Goal: Use online tool/utility

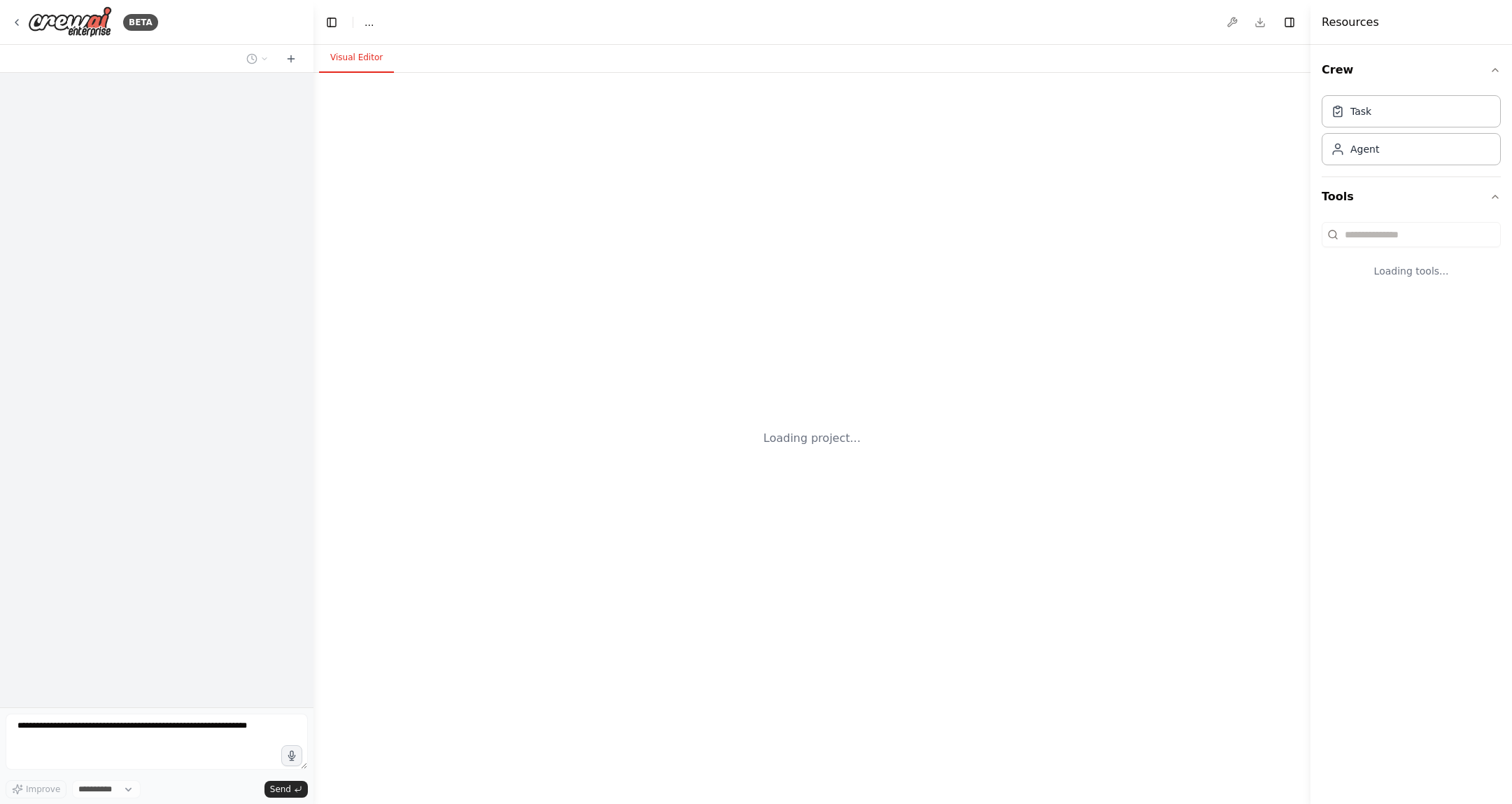
select select "****"
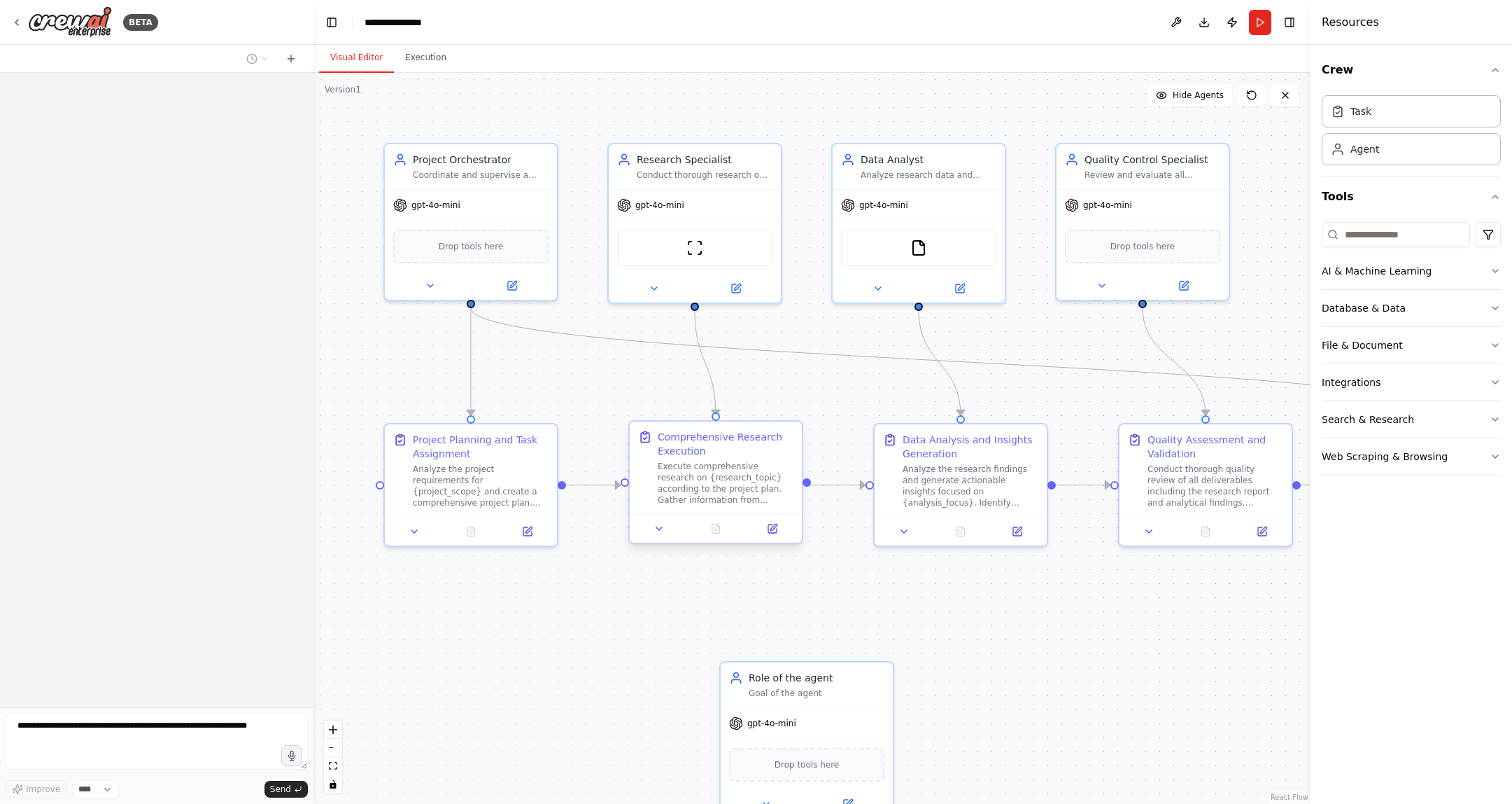
click at [726, 497] on div "Execute comprehensive research on {research_topic} according to the project pla…" at bounding box center [726, 483] width 136 height 44
click at [777, 528] on icon at bounding box center [773, 528] width 8 height 9
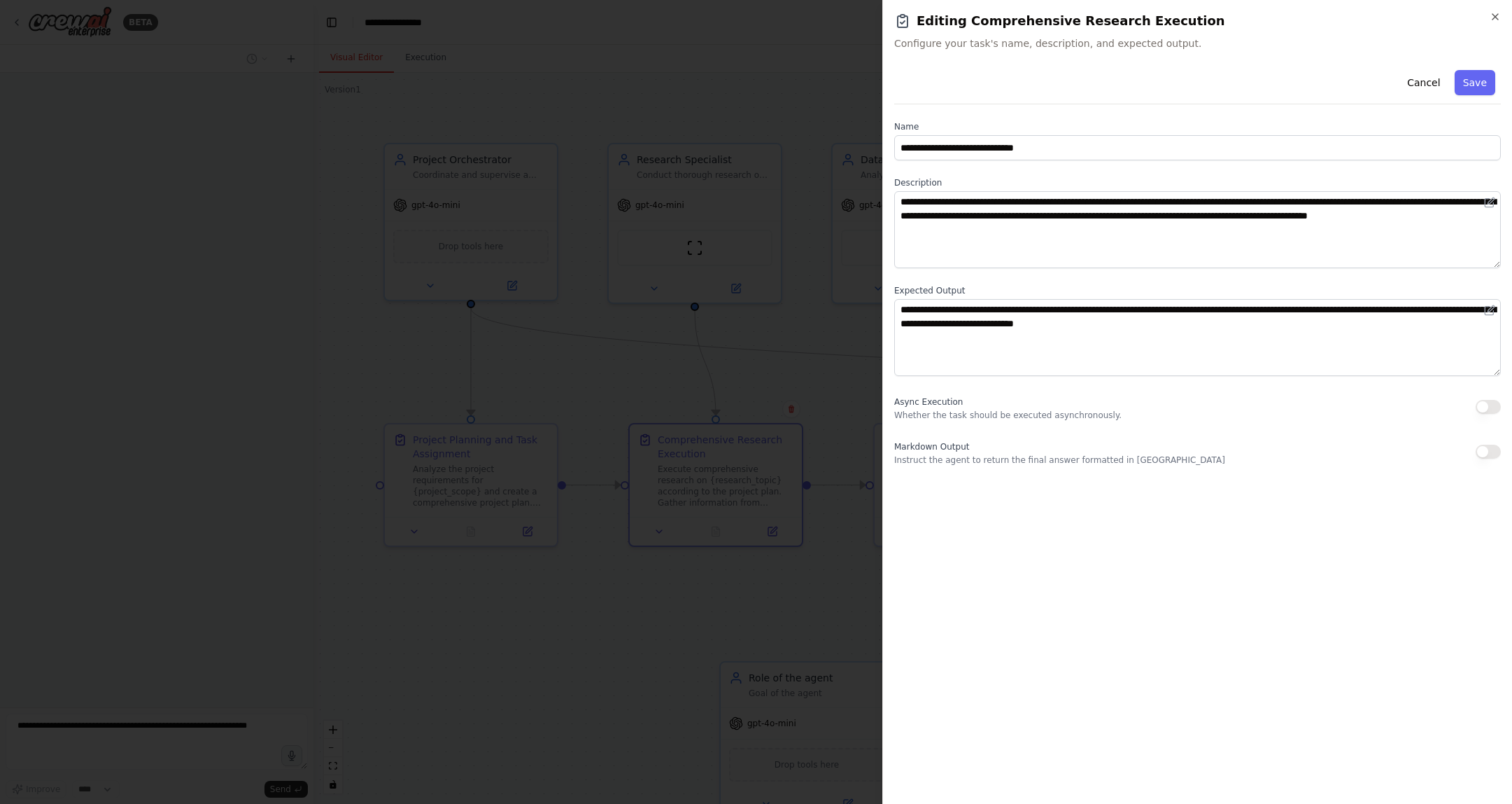
click at [776, 622] on div at bounding box center [756, 402] width 1512 height 804
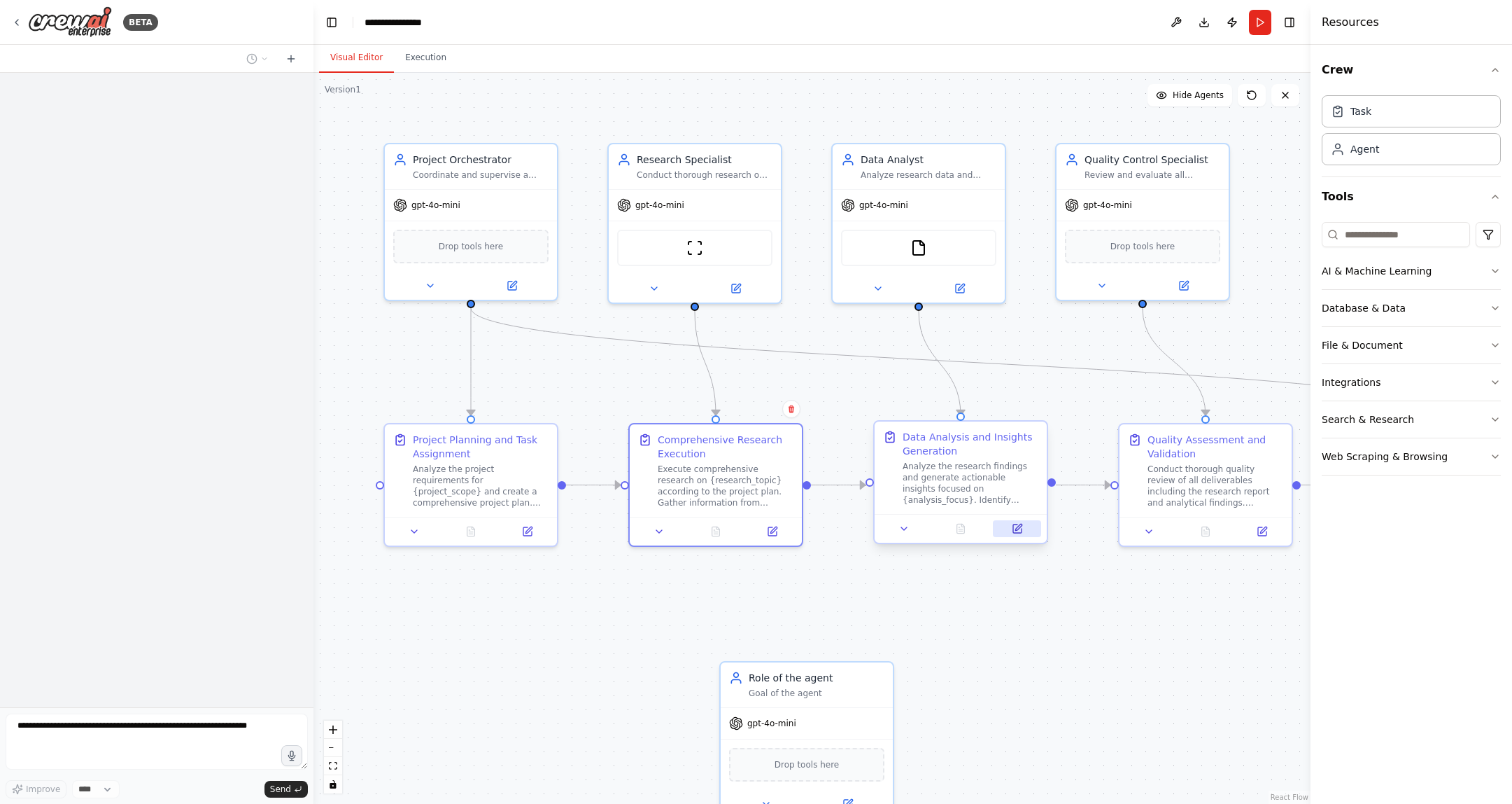
click at [1013, 531] on icon at bounding box center [1017, 528] width 8 height 9
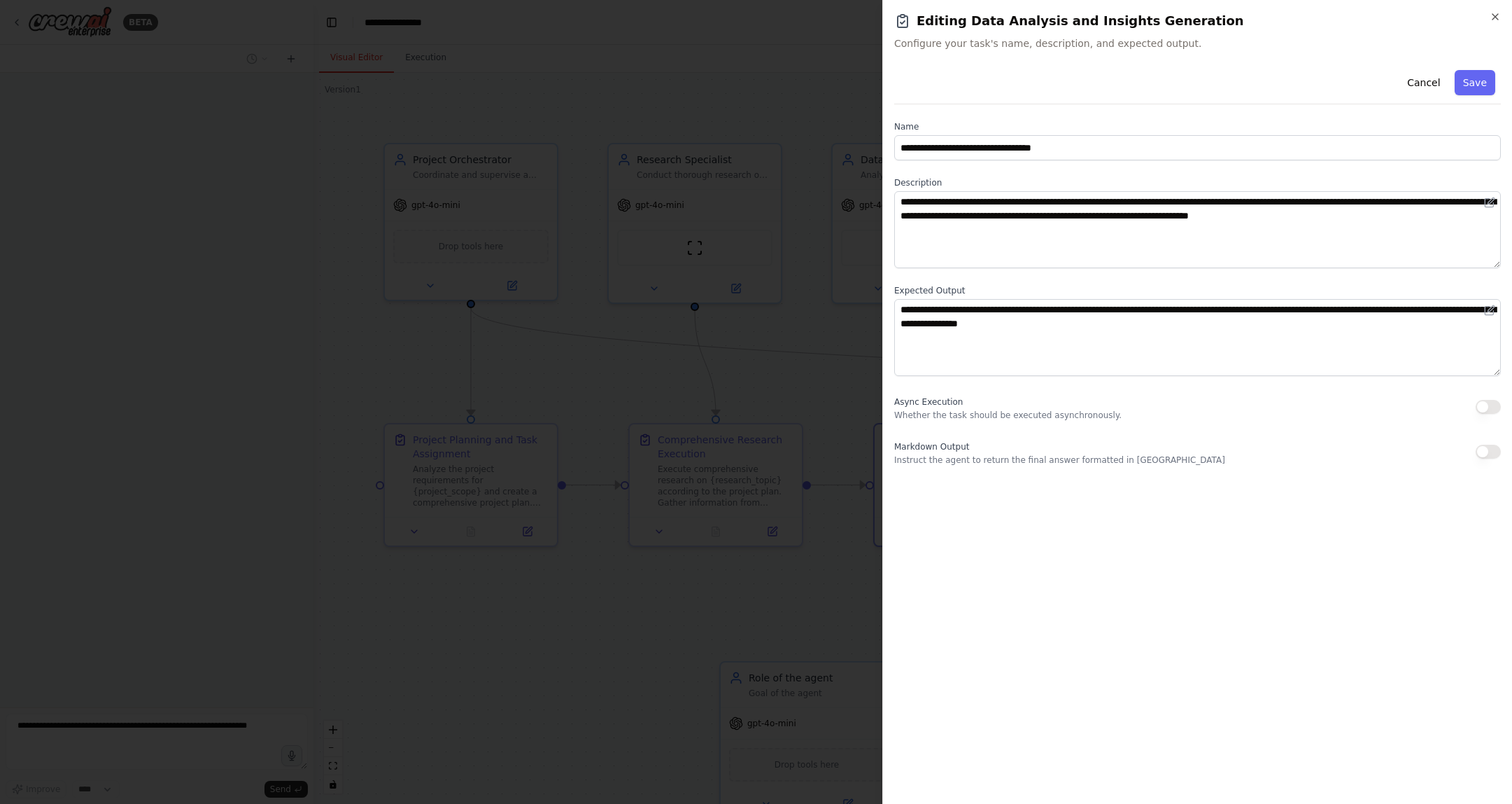
click at [834, 643] on div at bounding box center [756, 402] width 1512 height 804
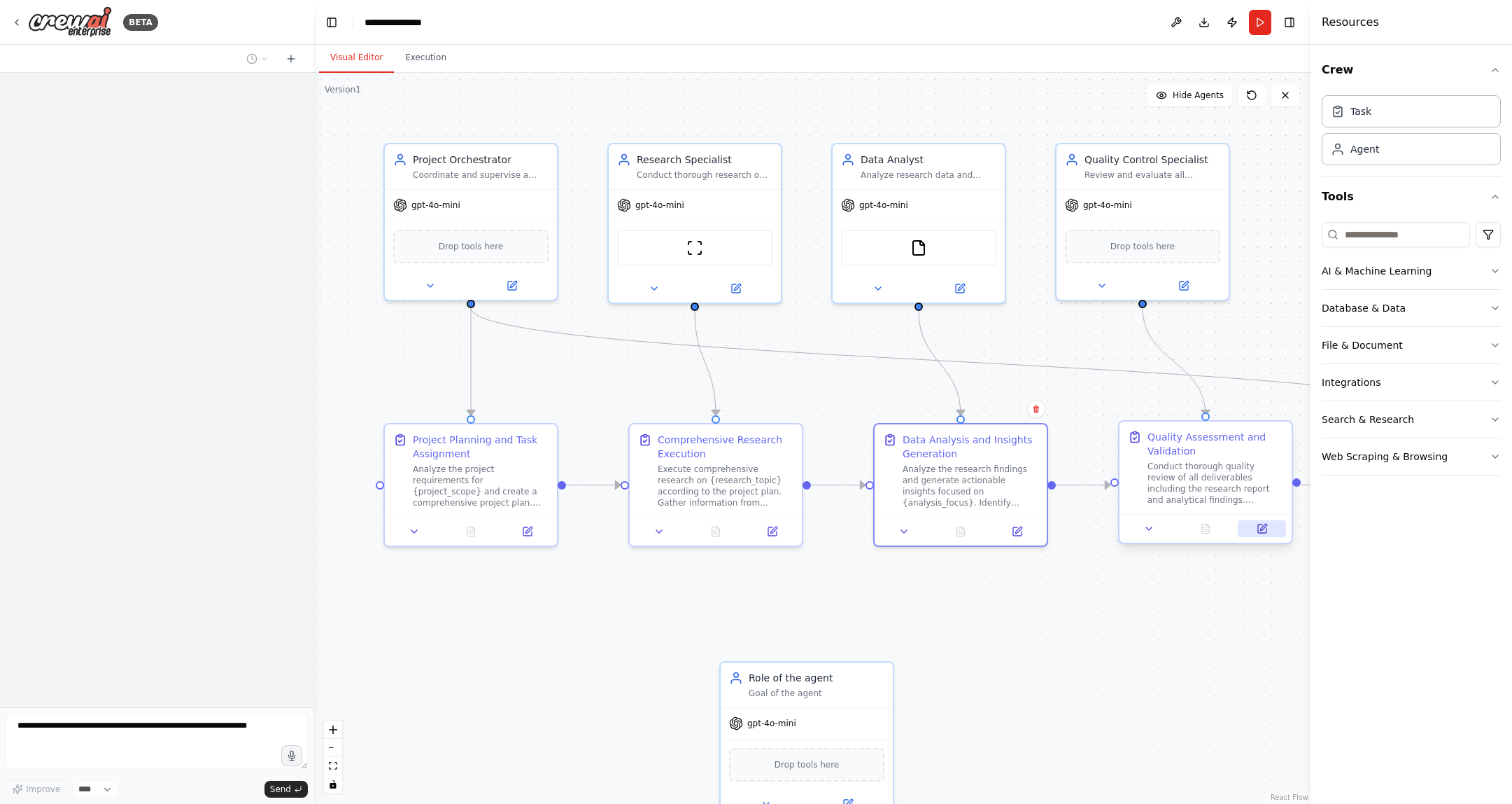
click at [1258, 529] on icon at bounding box center [1262, 528] width 8 height 9
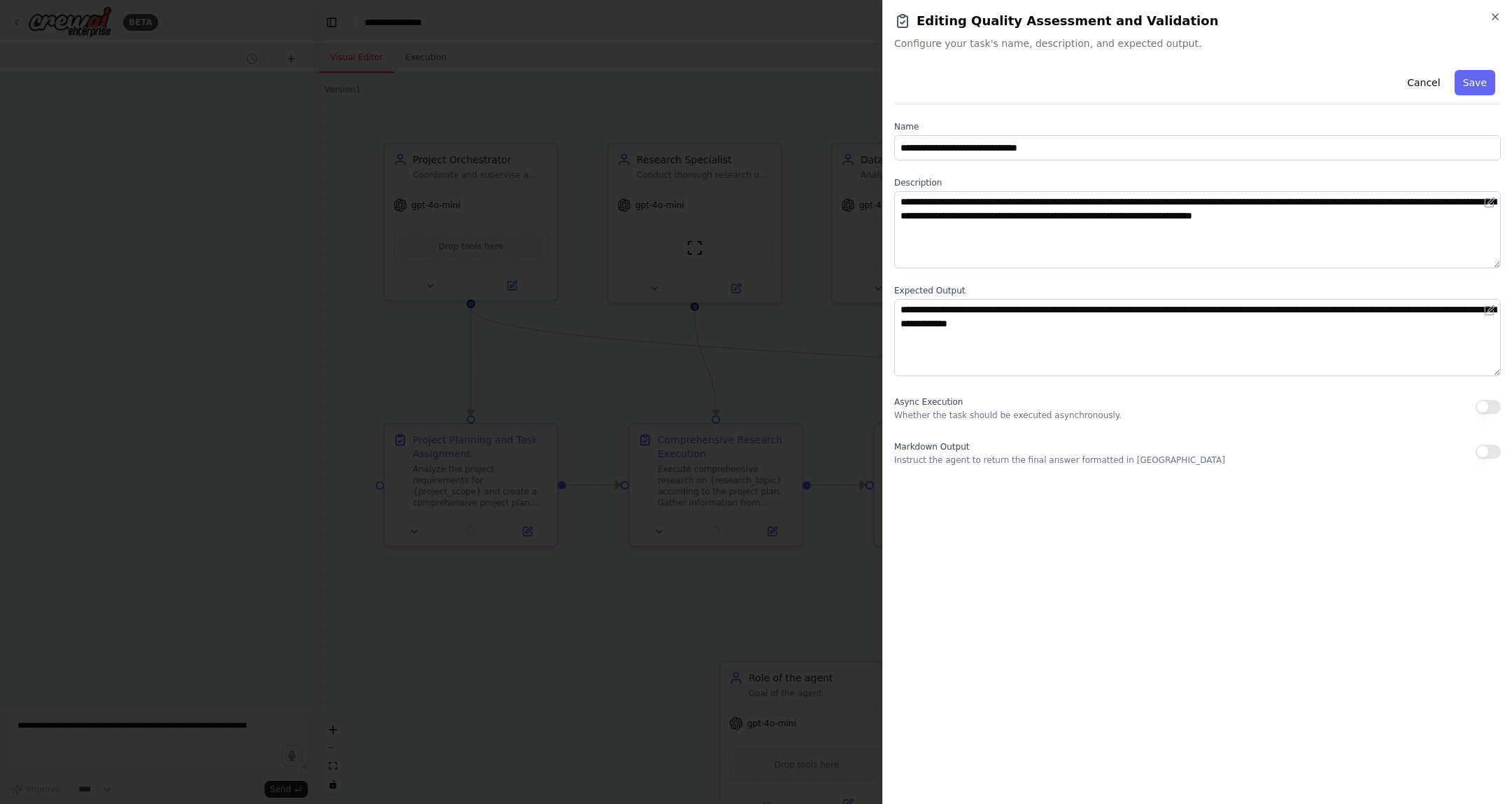
click at [812, 626] on div at bounding box center [756, 402] width 1512 height 804
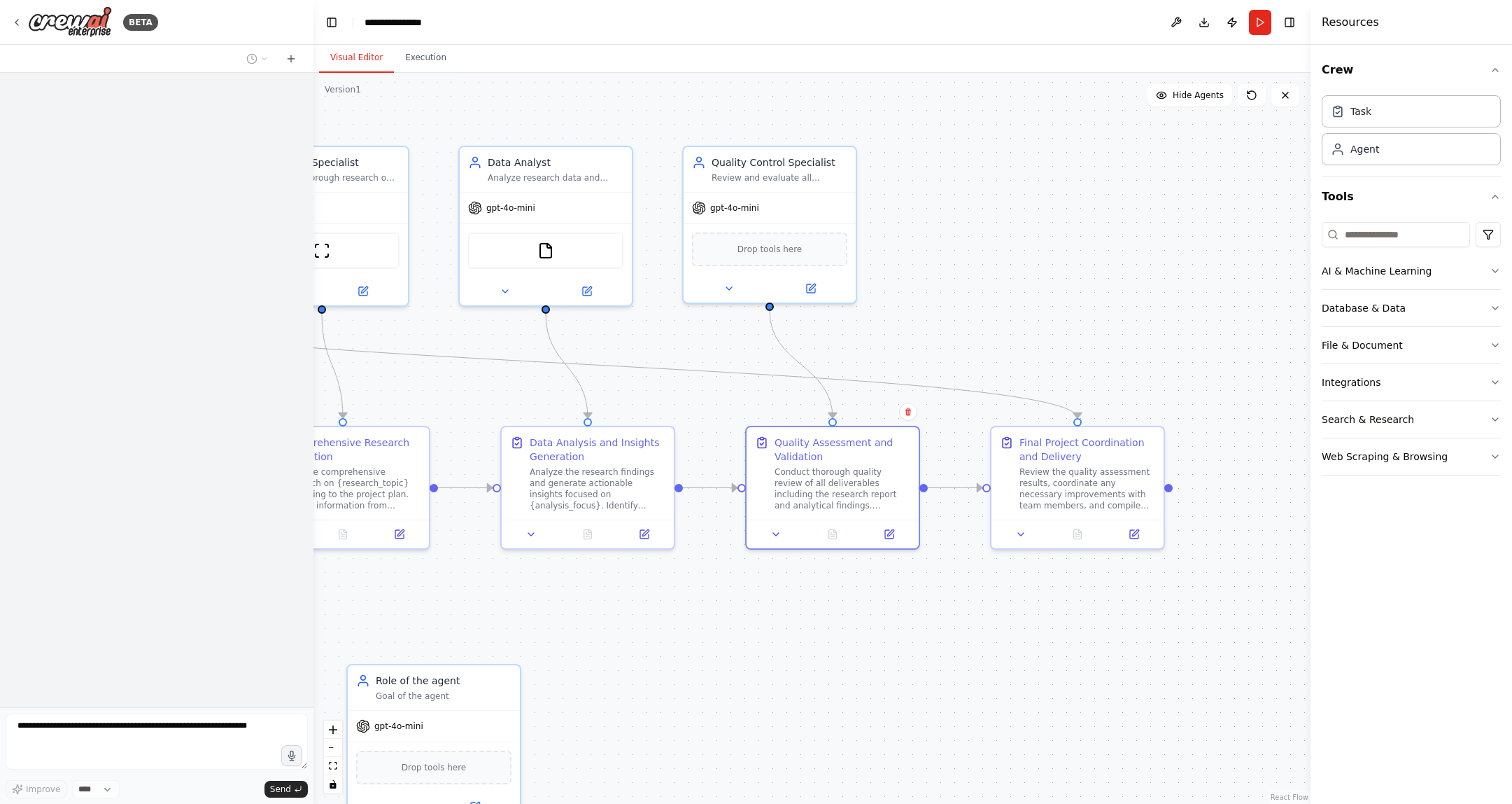
drag, startPoint x: 1098, startPoint y: 640, endPoint x: 738, endPoint y: 644, distance: 360.0
click at [738, 644] on div ".deletable-edge-delete-btn { width: 20px; height: 20px; border: 0px solid #ffff…" at bounding box center [812, 438] width 997 height 731
